Goal: Task Accomplishment & Management: Manage account settings

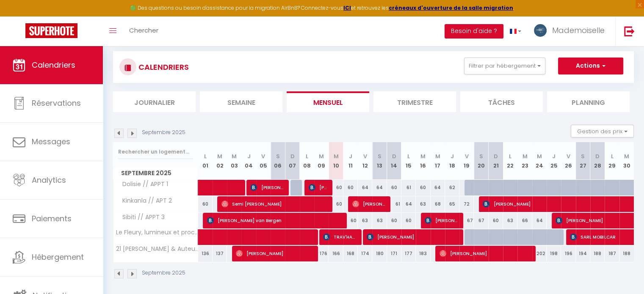
scroll to position [51, 0]
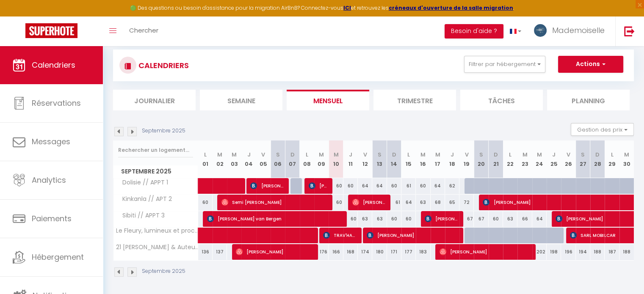
click at [337, 202] on div "60" at bounding box center [336, 203] width 14 height 16
type input "60"
type input "Mer 10 Septembre 2025"
type input "Jeu 11 Septembre 2025"
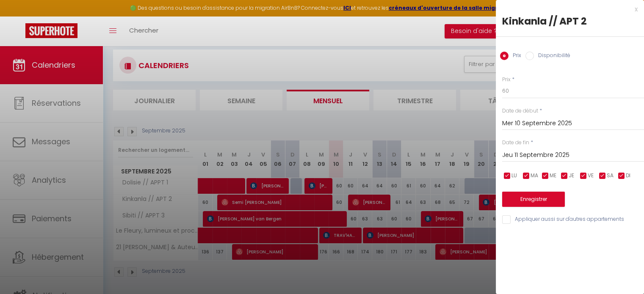
click at [532, 154] on input "Jeu 11 Septembre 2025" at bounding box center [573, 155] width 142 height 11
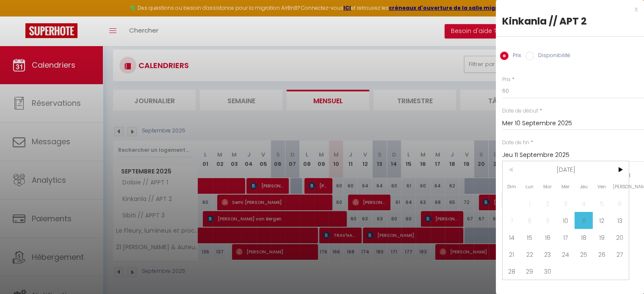
click at [585, 219] on span "11" at bounding box center [584, 220] width 18 height 17
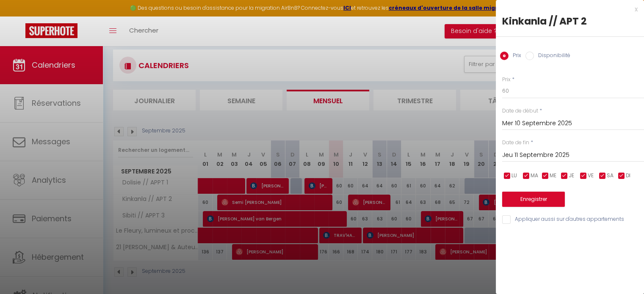
click at [542, 53] on label "Disponibilité" at bounding box center [552, 56] width 36 height 9
click at [534, 53] on input "Disponibilité" at bounding box center [529, 56] width 8 height 8
radio input "true"
radio input "false"
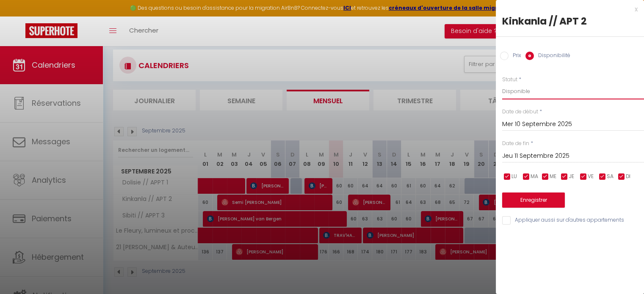
click at [524, 90] on select "Disponible Indisponible" at bounding box center [573, 91] width 142 height 16
select select "0"
click at [502, 83] on select "Disponible Indisponible" at bounding box center [573, 91] width 142 height 16
click at [528, 153] on input "Jeu 11 Septembre 2025" at bounding box center [573, 156] width 142 height 11
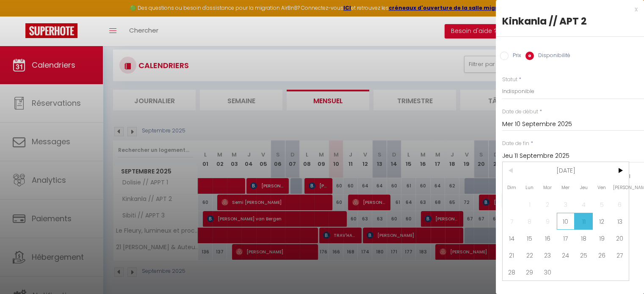
click at [567, 223] on span "10" at bounding box center [566, 221] width 18 height 17
type input "Mer 10 Septembre 2025"
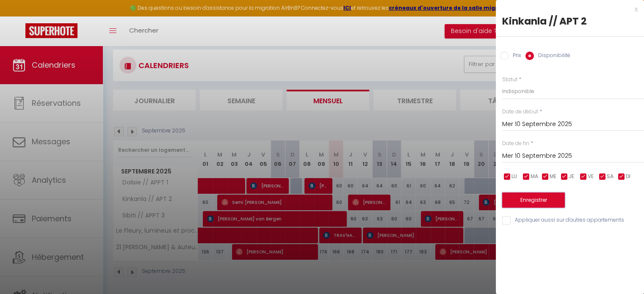
click at [550, 202] on button "Enregistrer" at bounding box center [533, 200] width 63 height 15
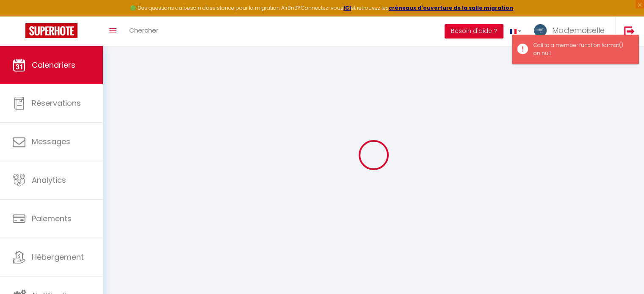
select select "0"
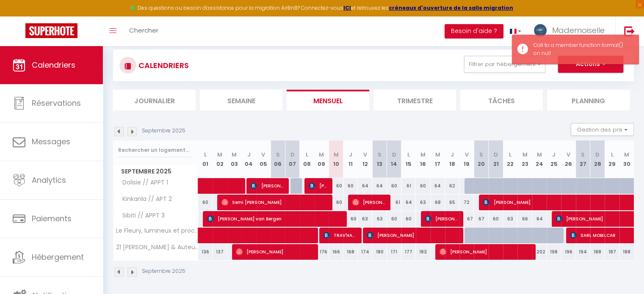
click at [585, 66] on button "Actions" at bounding box center [590, 64] width 65 height 17
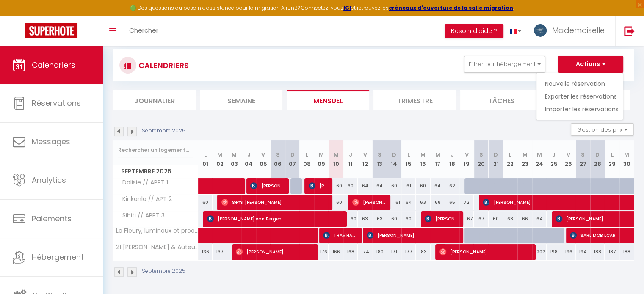
click at [340, 202] on div "60" at bounding box center [336, 203] width 14 height 16
type input "Jeu 11 Septembre 2025"
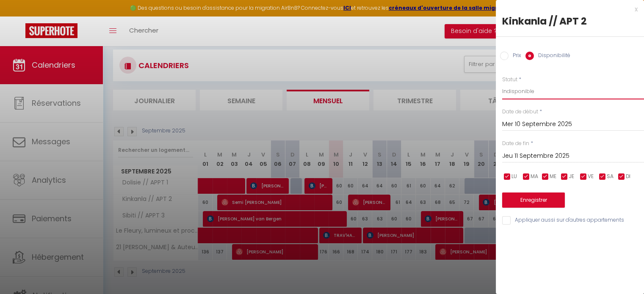
click at [522, 94] on select "Disponible Indisponible" at bounding box center [573, 91] width 142 height 16
select select "0"
click at [502, 83] on select "Disponible Indisponible" at bounding box center [573, 91] width 142 height 16
click at [530, 205] on button "Enregistrer" at bounding box center [533, 200] width 63 height 15
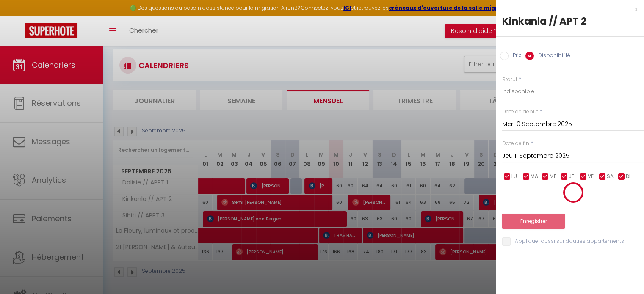
click at [530, 198] on div at bounding box center [573, 192] width 142 height 21
